Goal: Task Accomplishment & Management: Manage account settings

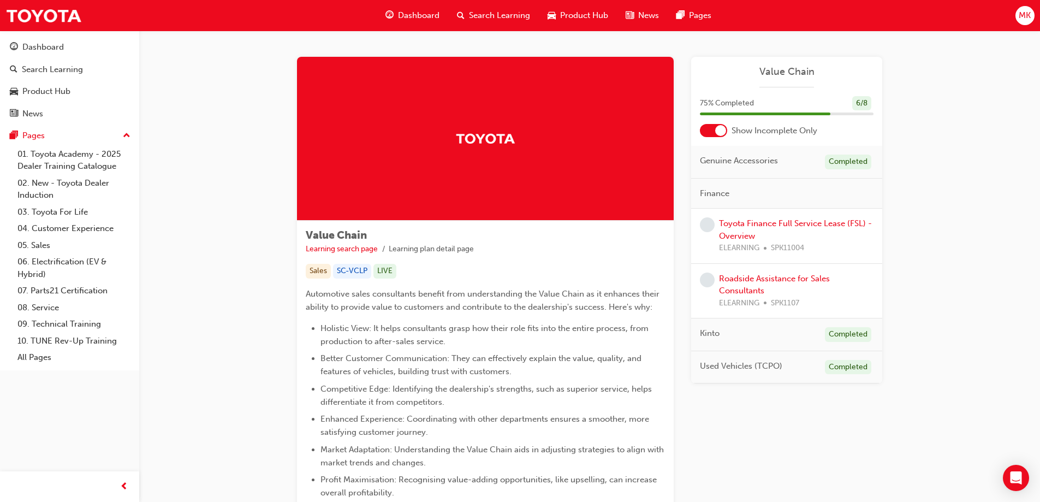
click at [1021, 14] on span "MK" at bounding box center [1025, 15] width 12 height 13
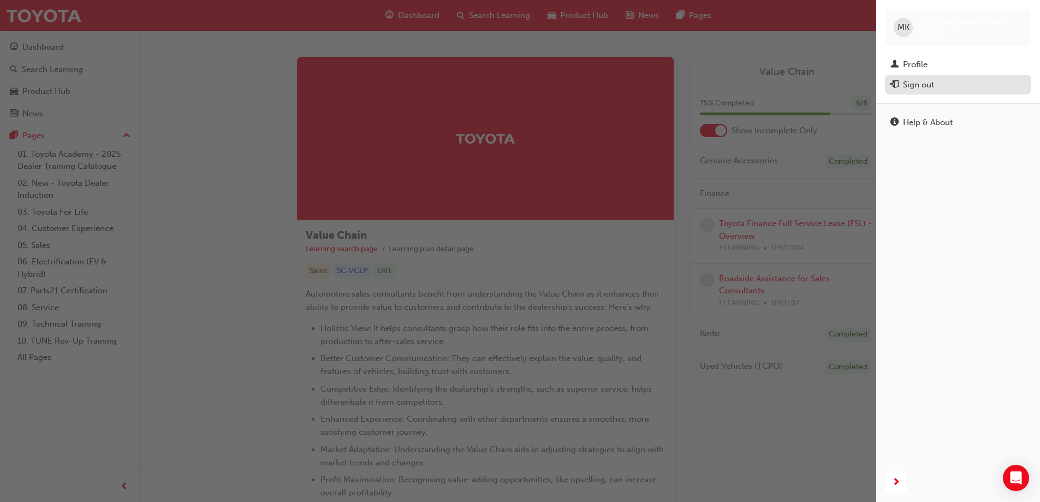
click at [919, 83] on div "Sign out" at bounding box center [918, 85] width 31 height 13
